Goal: Task Accomplishment & Management: Complete application form

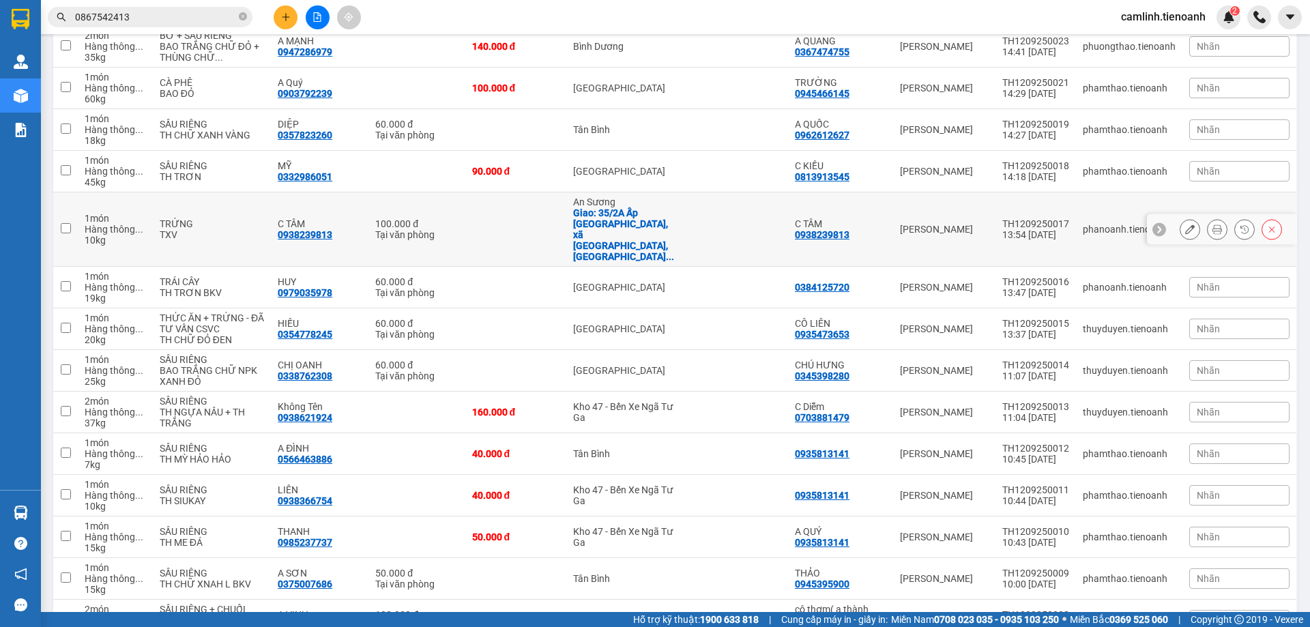
scroll to position [2592, 0]
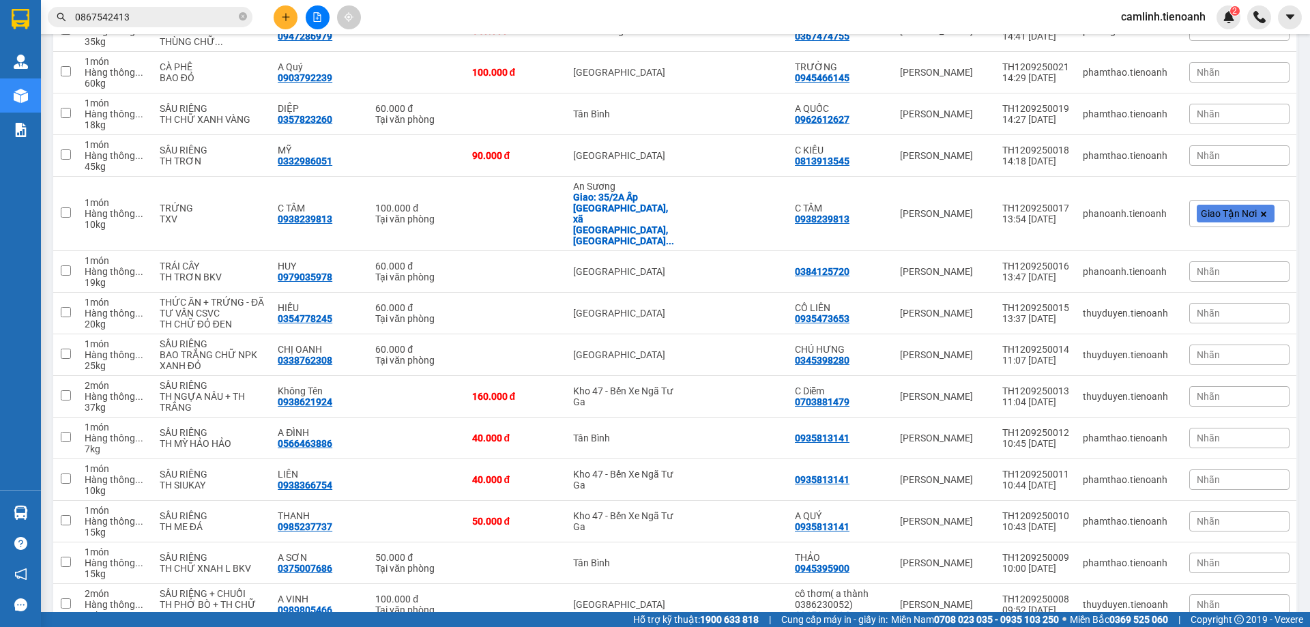
checkbox input "true"
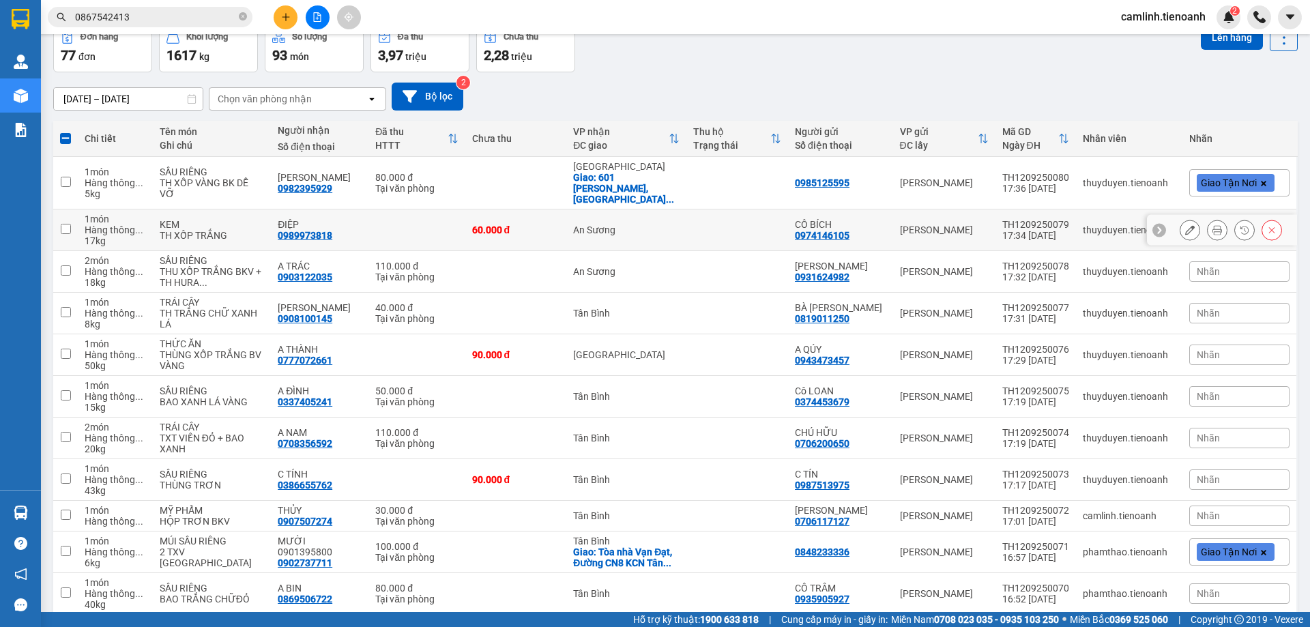
scroll to position [0, 0]
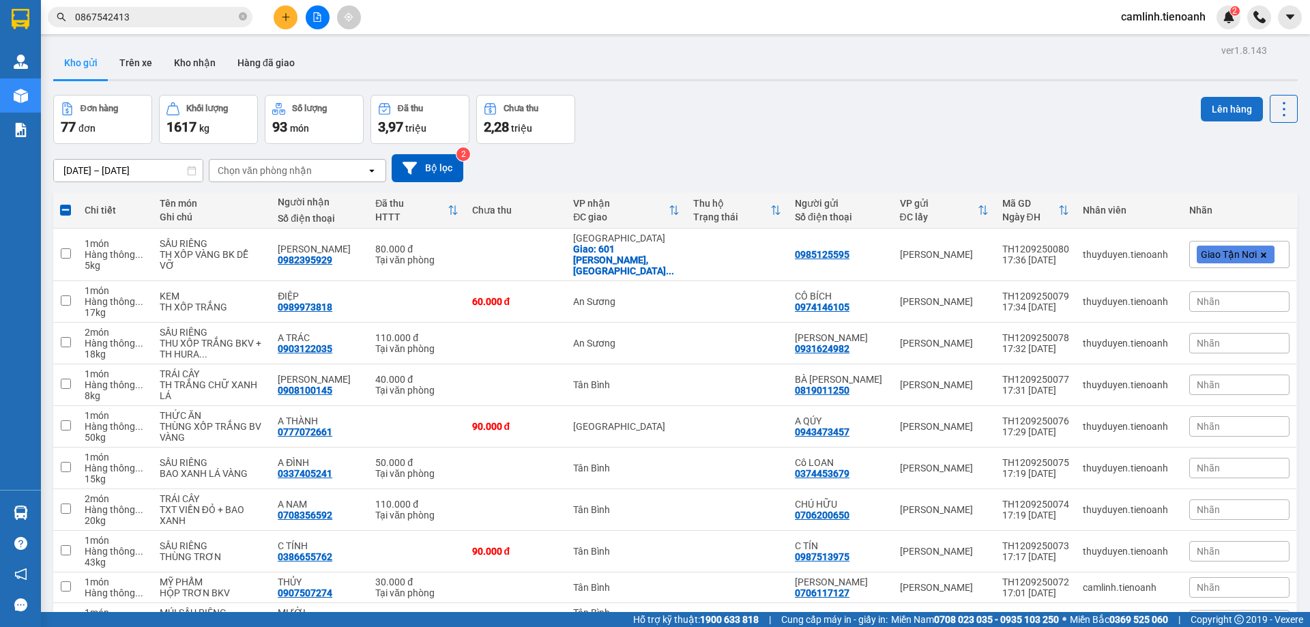
click at [1208, 112] on button "Lên hàng" at bounding box center [1232, 109] width 62 height 25
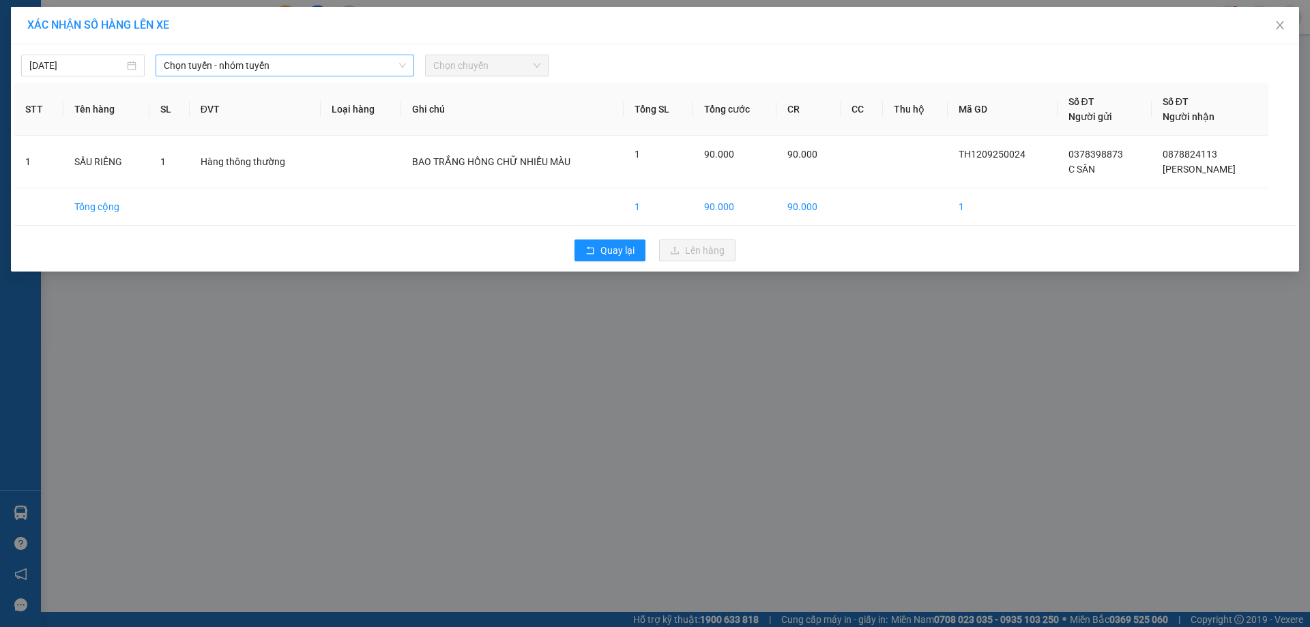
click at [269, 66] on span "Chọn tuyến - nhóm tuyến" at bounding box center [285, 65] width 242 height 20
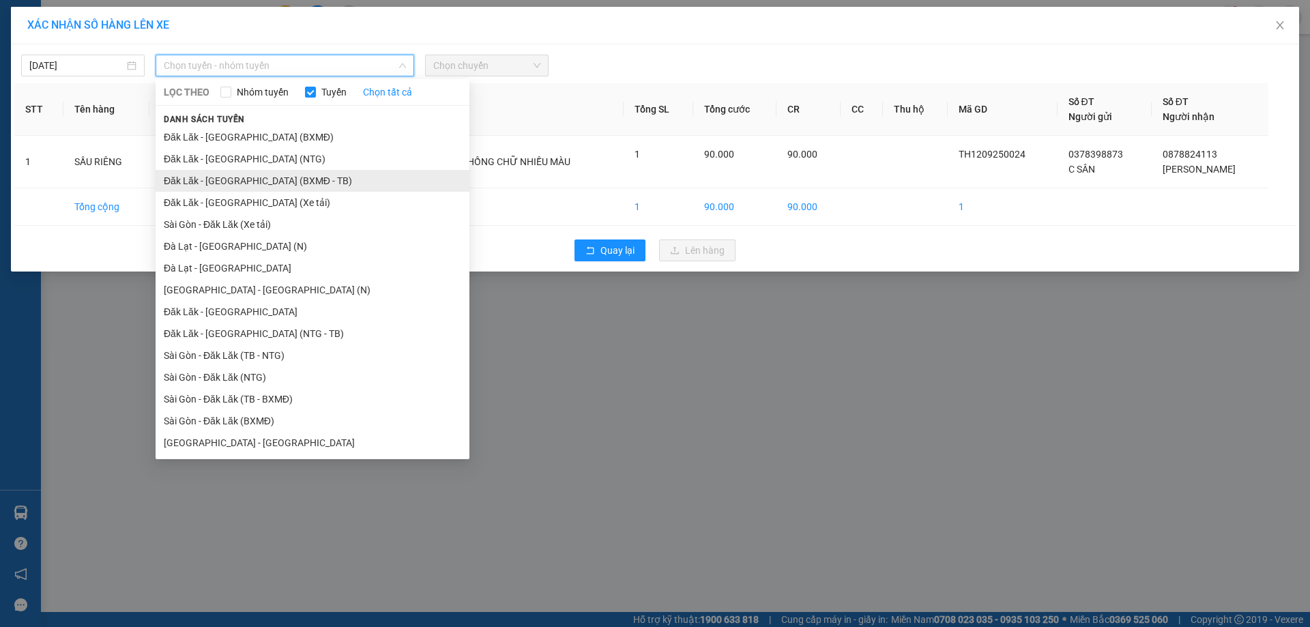
click at [284, 180] on li "Đăk Lăk - [GEOGRAPHIC_DATA] (BXMĐ - TB)" at bounding box center [313, 181] width 314 height 22
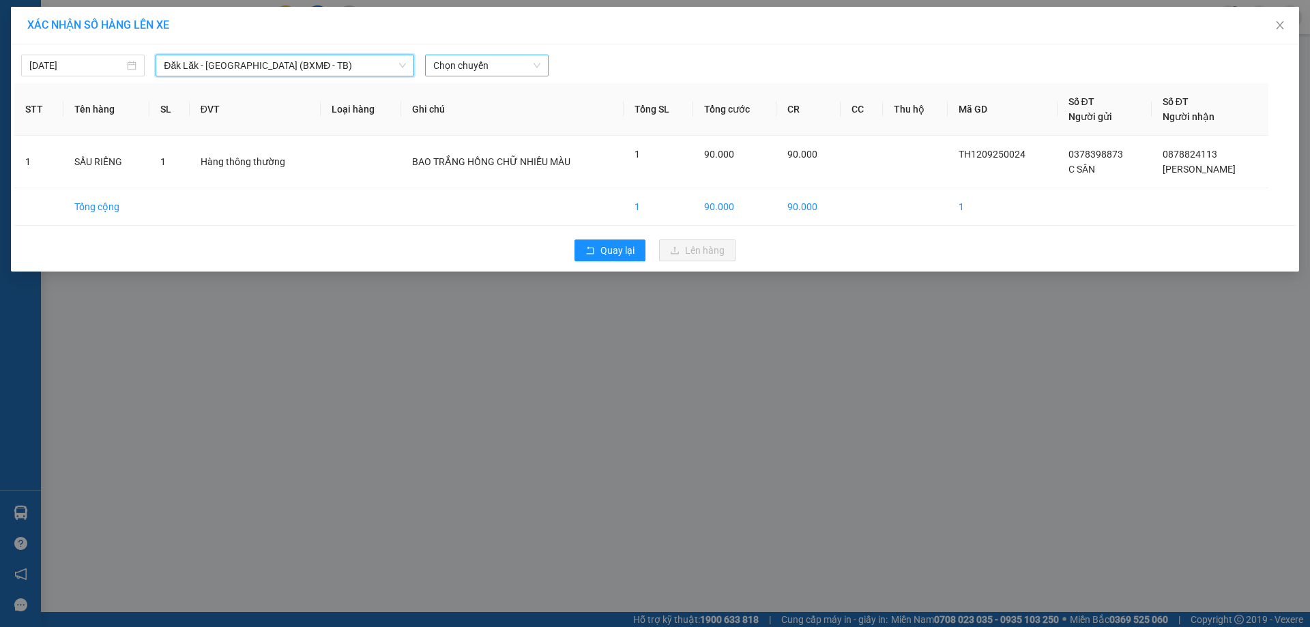
click at [486, 63] on span "Chọn chuyến" at bounding box center [486, 65] width 107 height 20
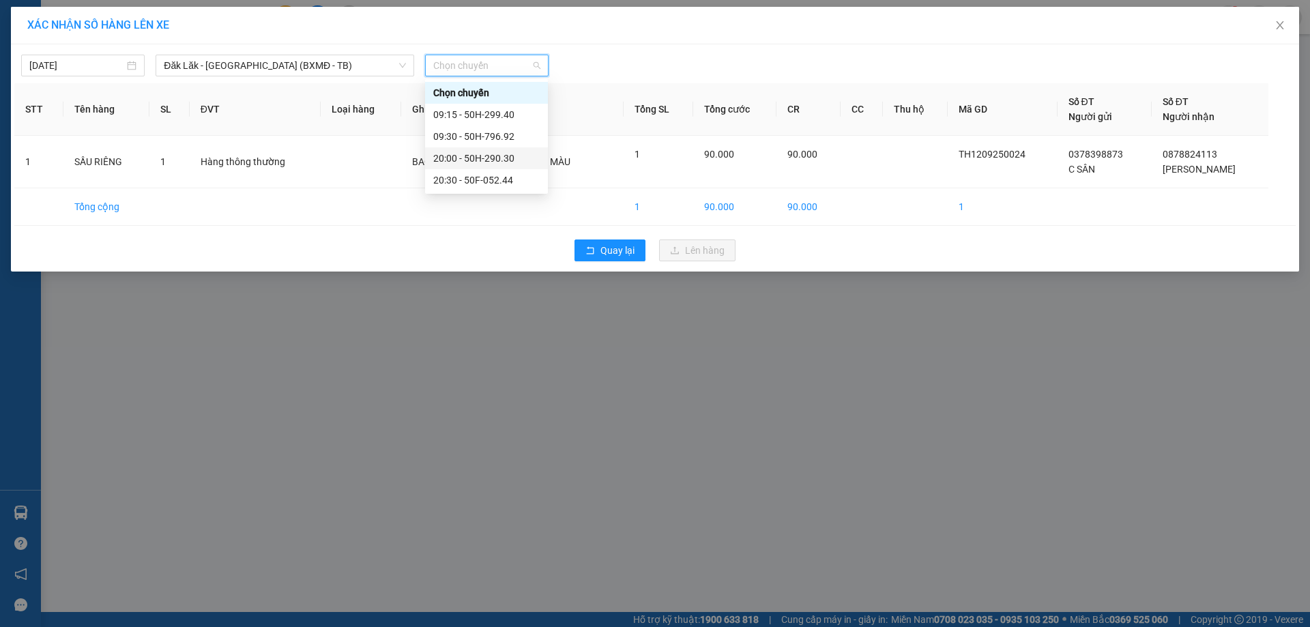
click at [497, 164] on div "20:00 - 50H-290.30" at bounding box center [486, 158] width 106 height 15
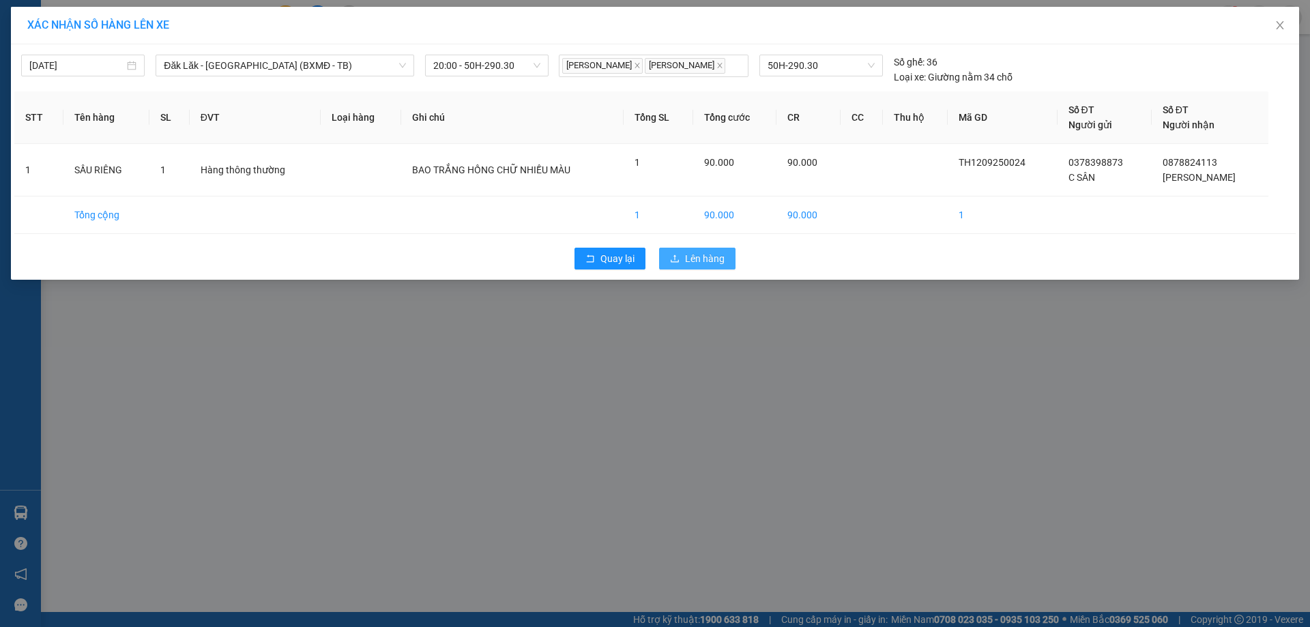
click at [702, 255] on span "Lên hàng" at bounding box center [705, 258] width 40 height 15
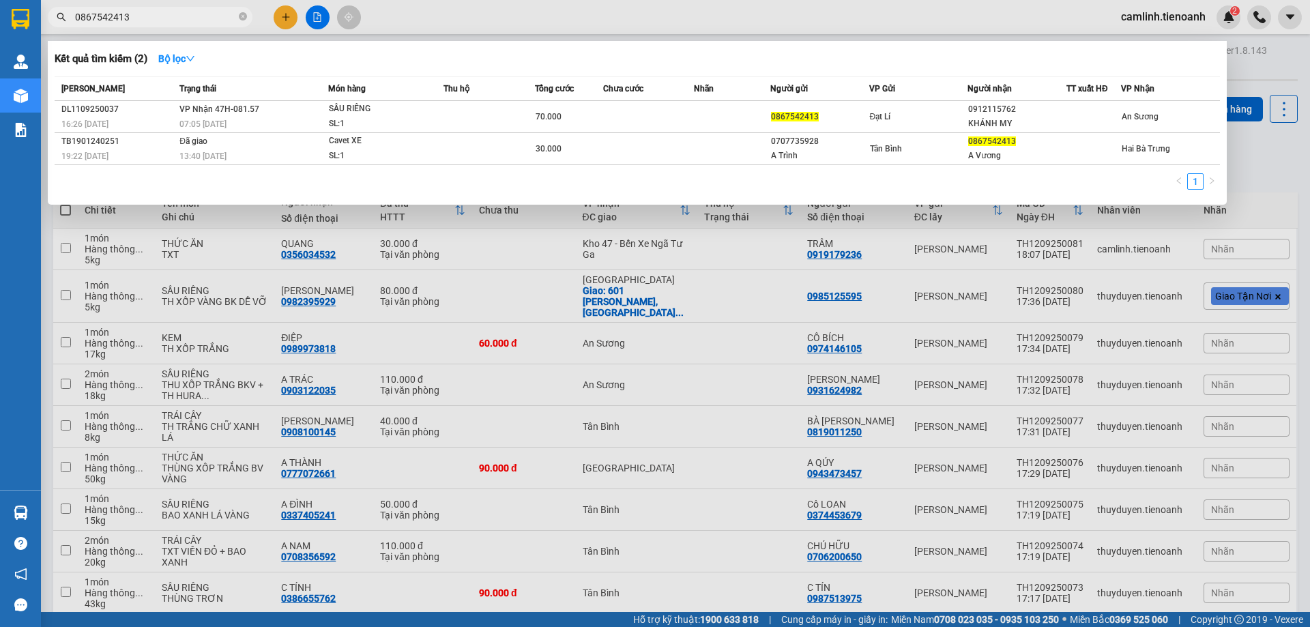
click at [195, 16] on input "0867542413" at bounding box center [155, 17] width 161 height 15
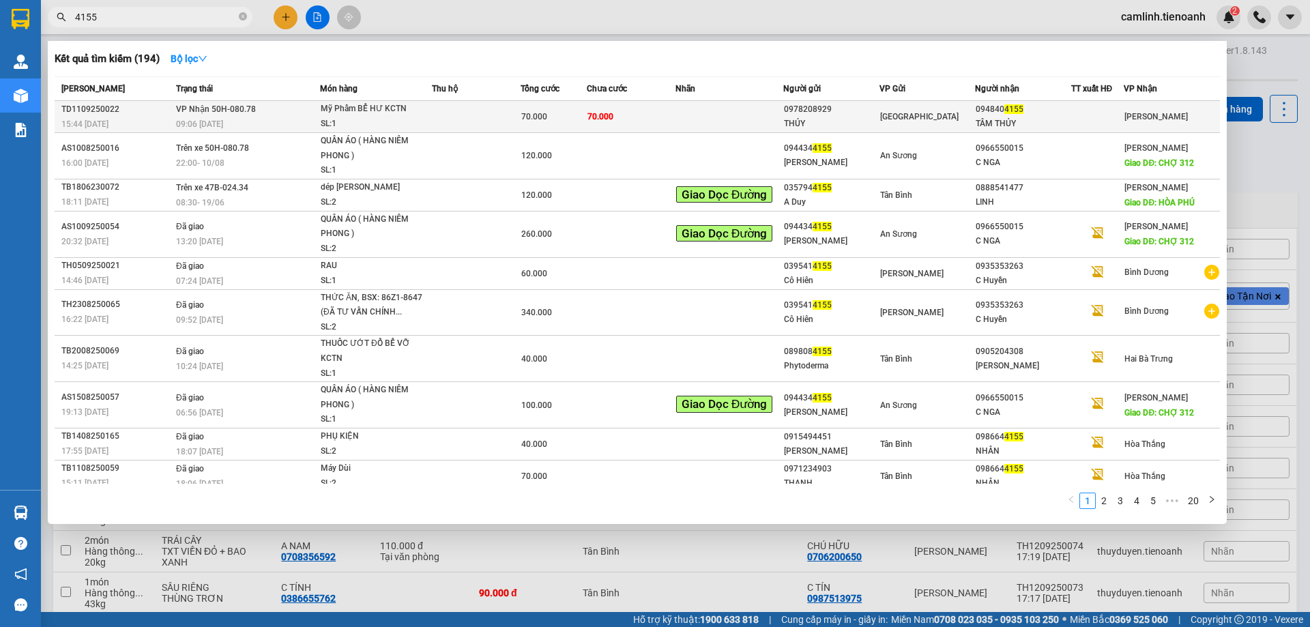
type input "4155"
click at [642, 131] on td "70.000" at bounding box center [631, 117] width 89 height 32
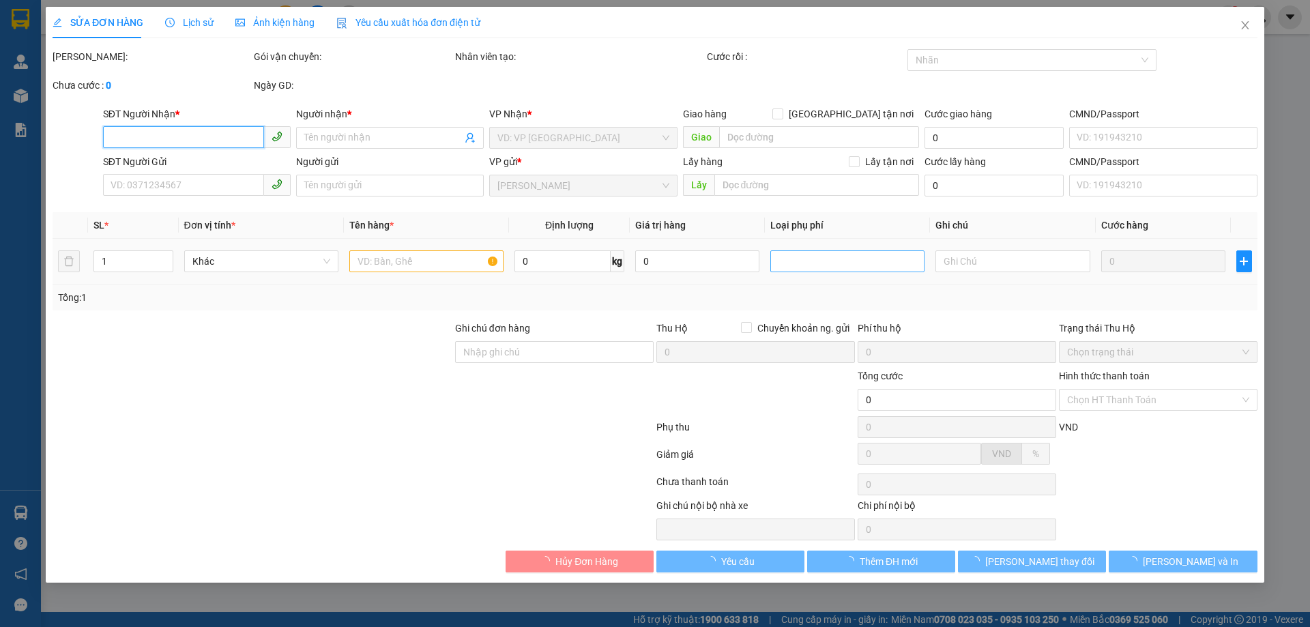
type input "0948404155"
type input "TÂM THỦY"
type input "0978208929"
type input "THÚY"
type input "70k/1T"
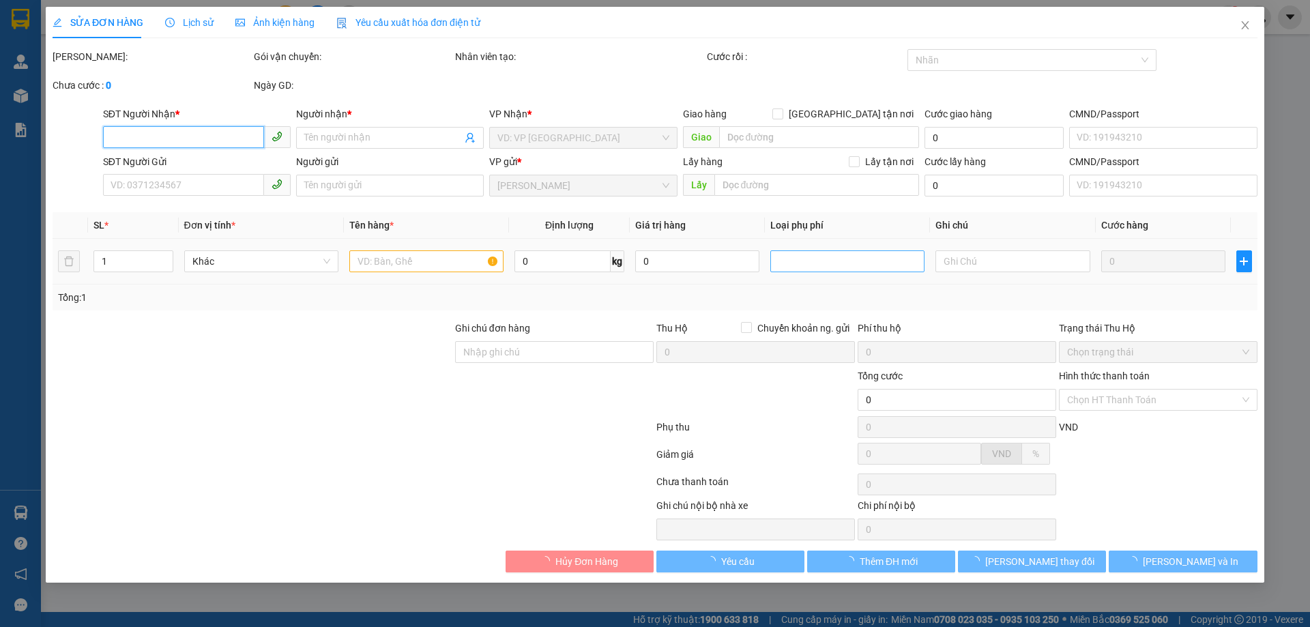
type input "70.000"
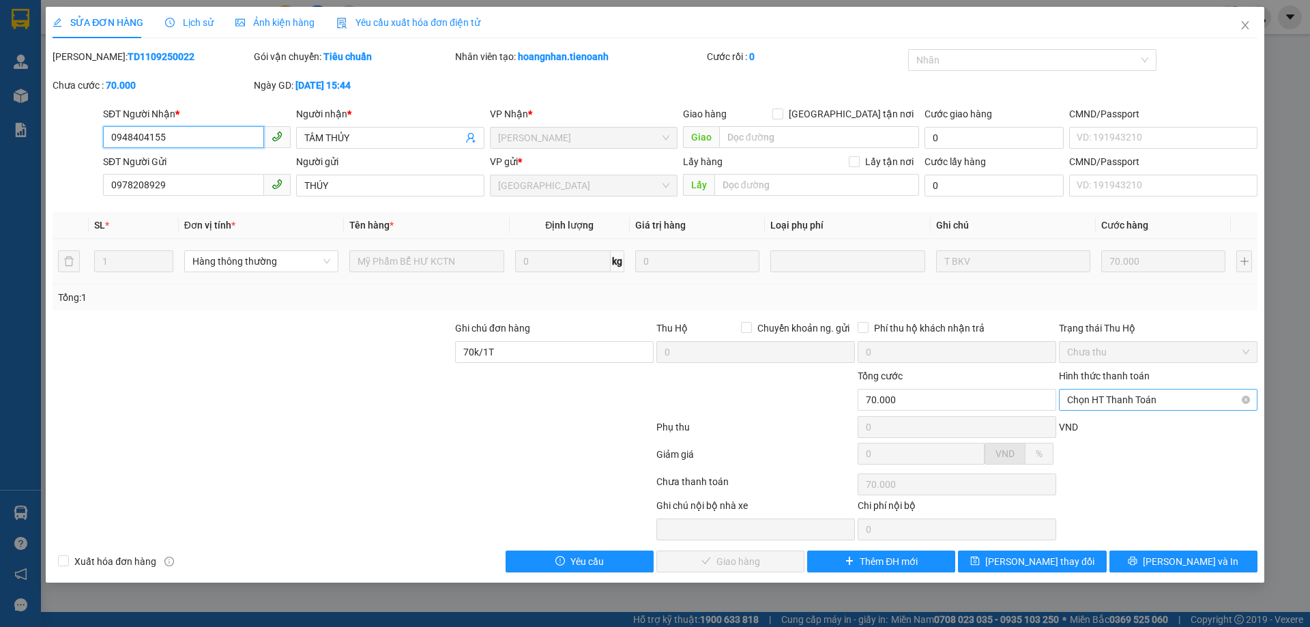
click at [1129, 405] on span "Chọn HT Thanh Toán" at bounding box center [1158, 400] width 182 height 20
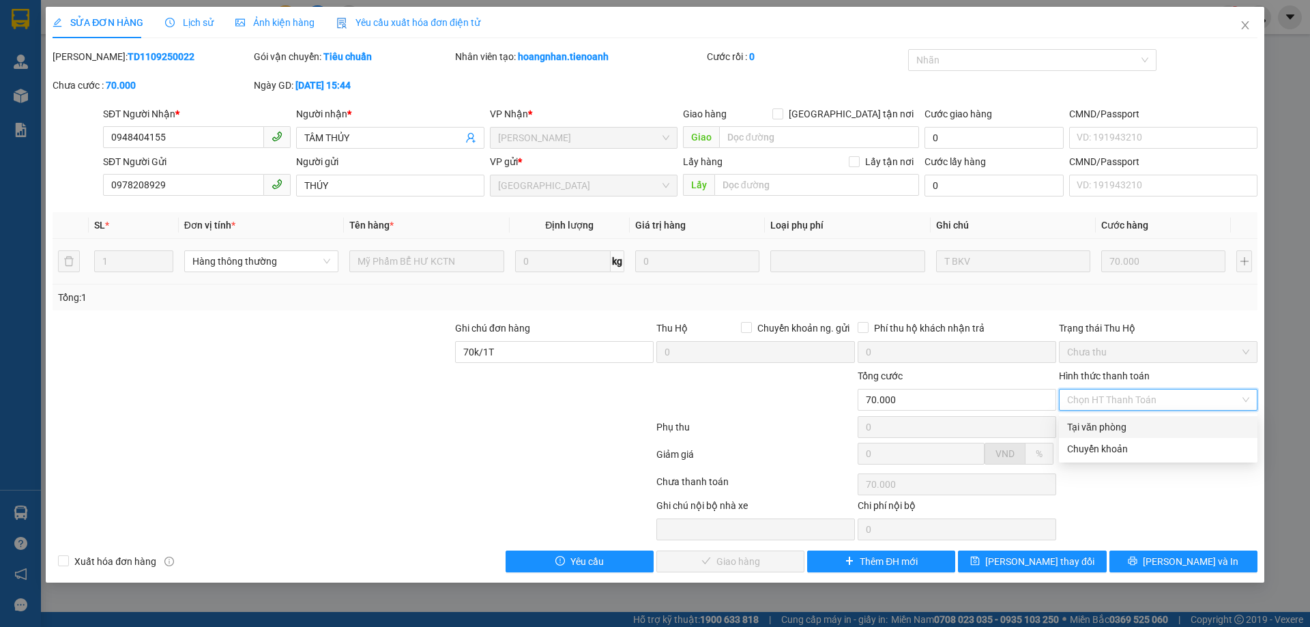
drag, startPoint x: 1129, startPoint y: 426, endPoint x: 1035, endPoint y: 469, distance: 102.9
click at [1128, 427] on div "Tại văn phòng" at bounding box center [1158, 427] width 182 height 15
type input "0"
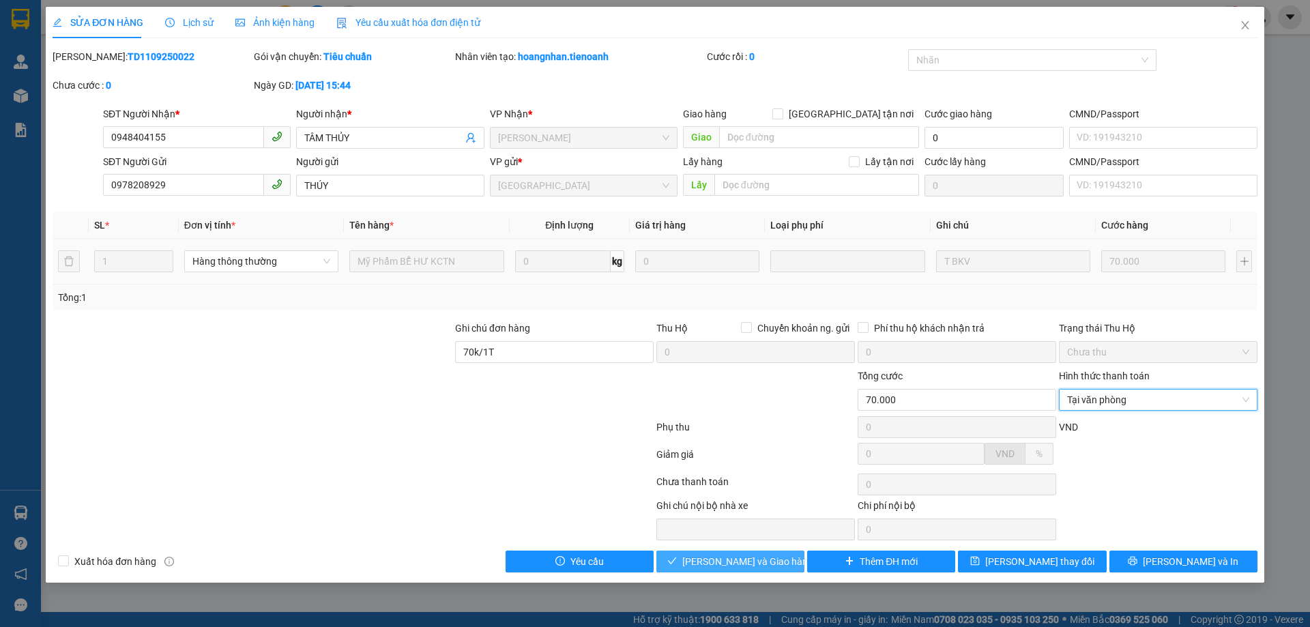
click at [767, 568] on span "[PERSON_NAME] và Giao hàng" at bounding box center [747, 561] width 131 height 15
